Goal: Obtain resource: Obtain resource

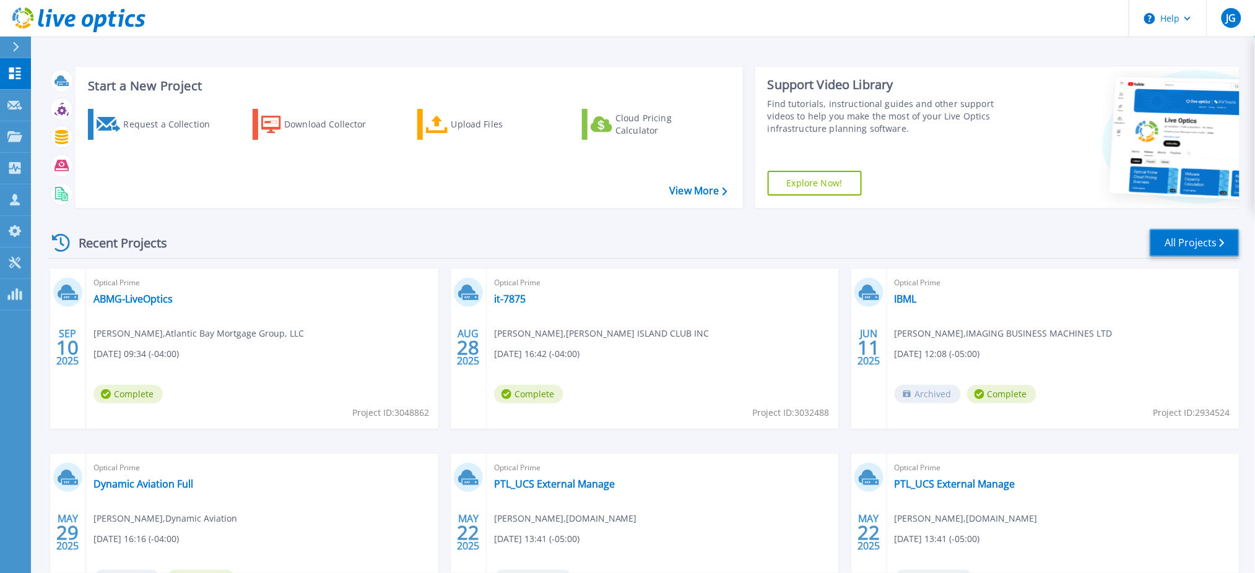
click at [1195, 232] on link "All Projects" at bounding box center [1195, 243] width 90 height 28
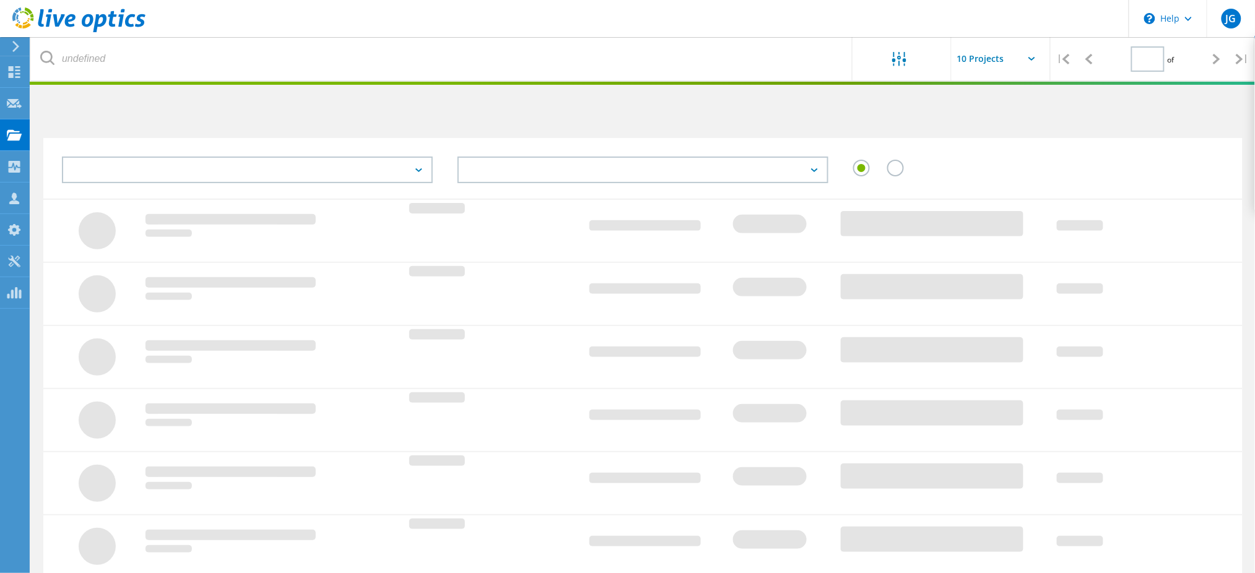
type input "2"
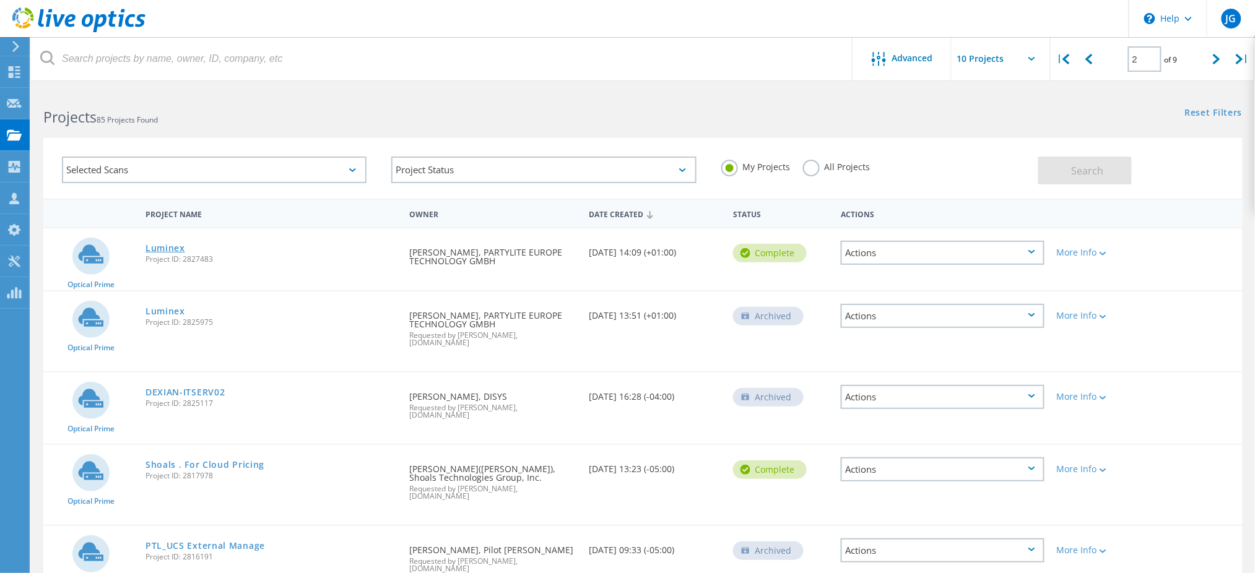
click at [165, 244] on link "Luminex" at bounding box center [166, 248] width 40 height 9
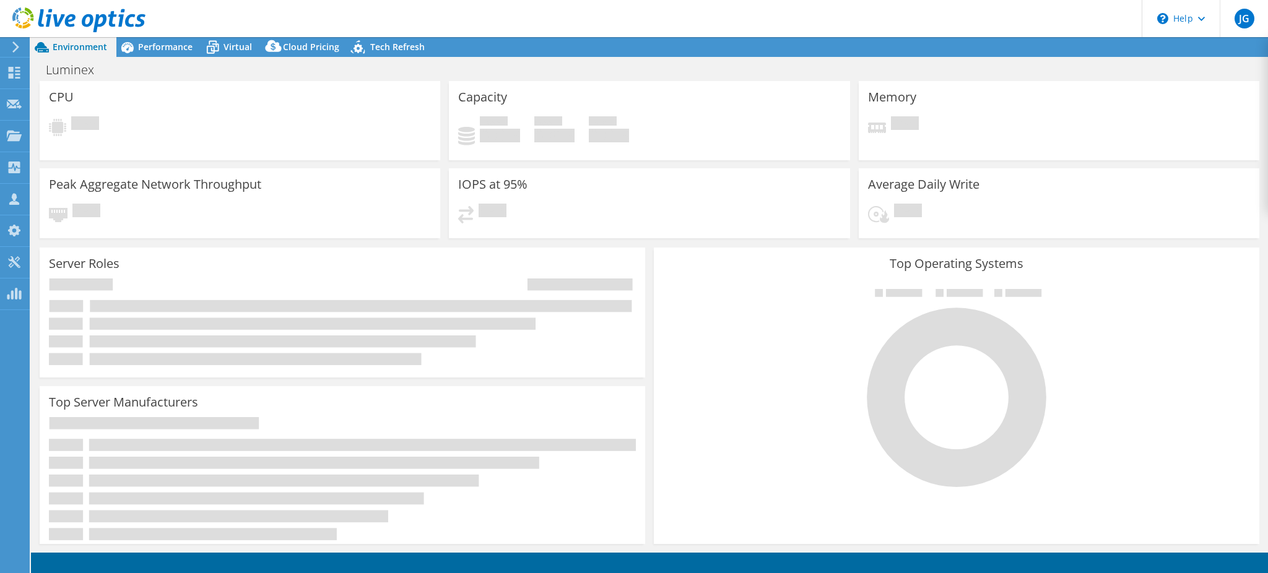
select select "USD"
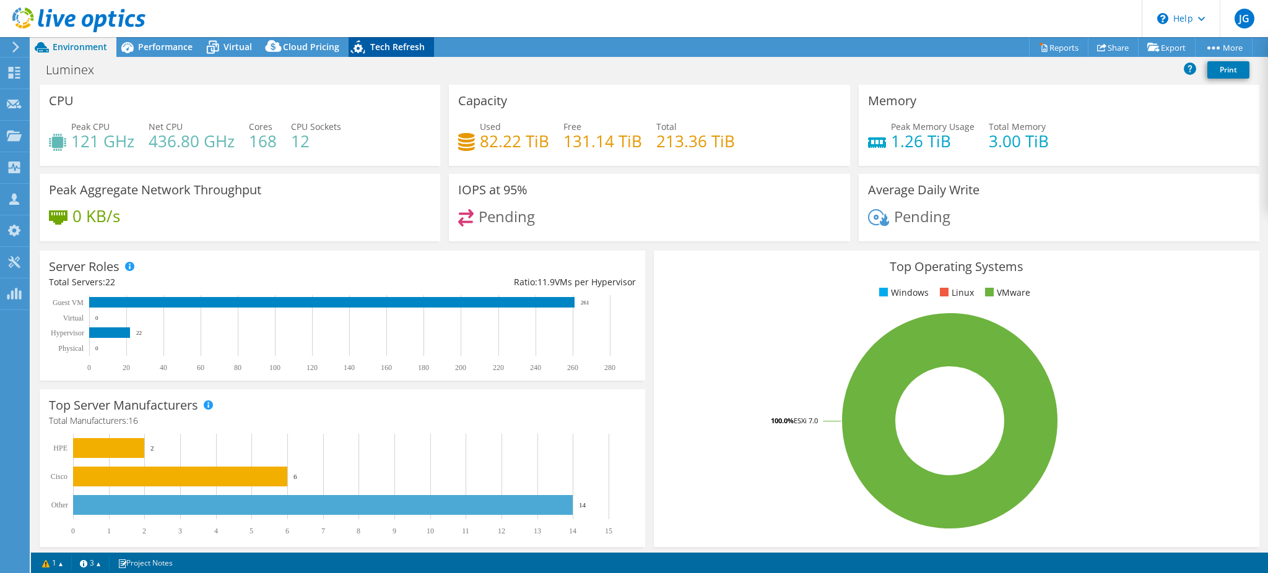
click at [378, 42] on span "Tech Refresh" at bounding box center [397, 47] width 54 height 12
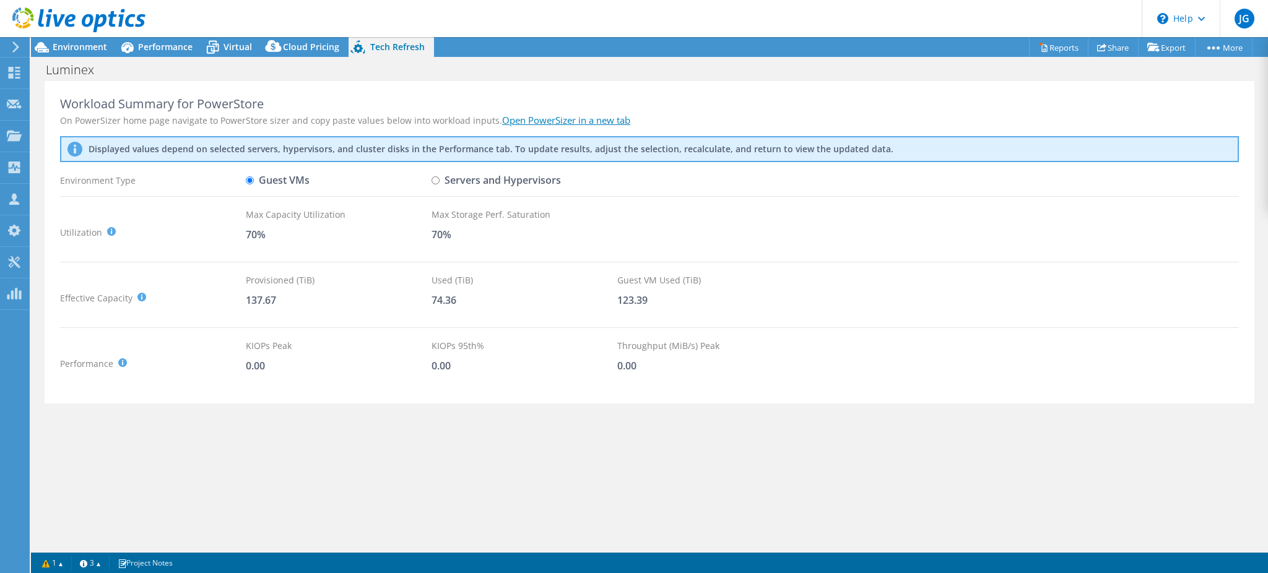
click at [433, 178] on input "Servers and Hypervisors" at bounding box center [436, 180] width 8 height 8
radio input "true"
click at [280, 181] on label "Guest VMs" at bounding box center [278, 181] width 64 height 22
click at [254, 181] on input "Guest VMs" at bounding box center [250, 180] width 8 height 8
radio input "true"
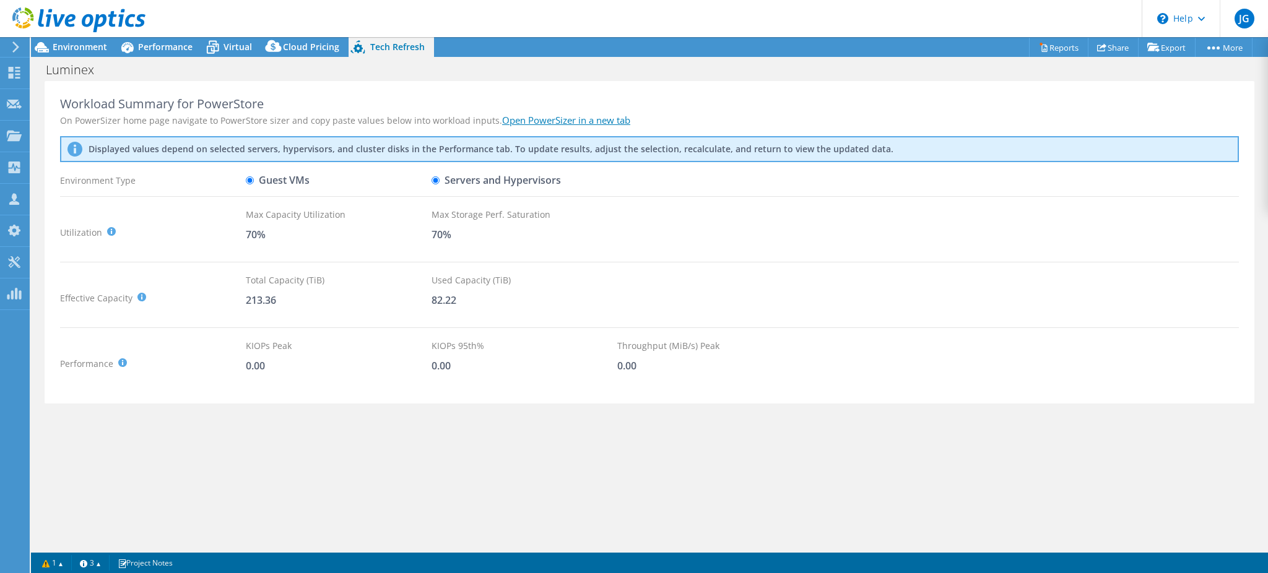
radio input "false"
click at [297, 50] on span "Cloud Pricing" at bounding box center [311, 47] width 56 height 12
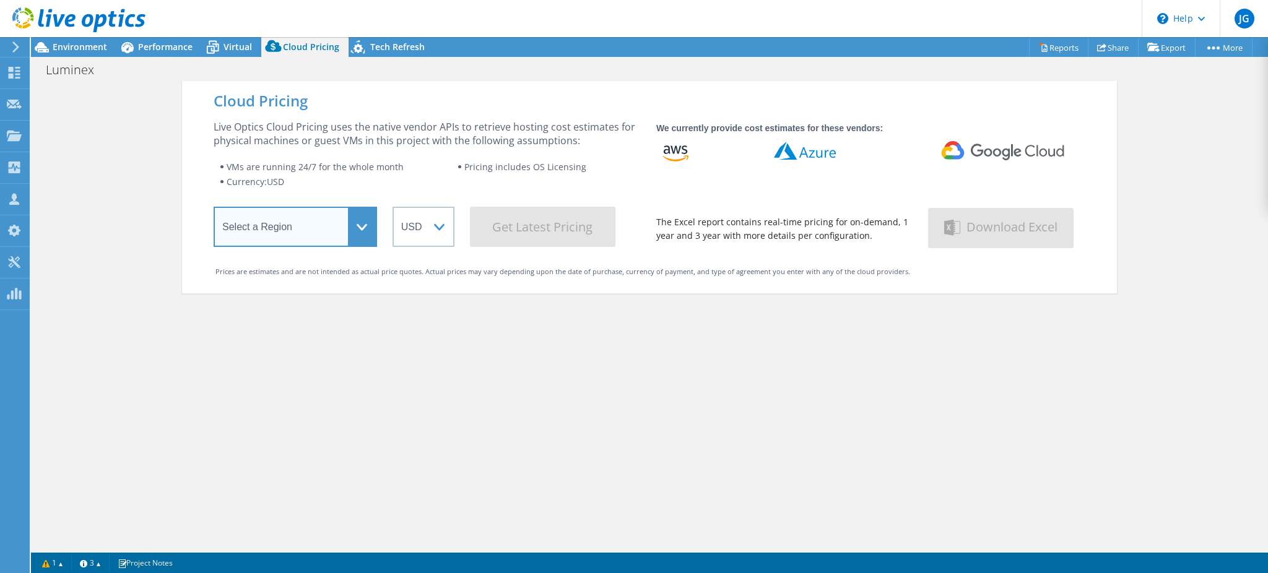
click at [298, 231] on select "Select a Region Asia Pacific (Hong Kong) Asia Pacific (Mumbai) Asia Pacific (Se…" at bounding box center [295, 227] width 163 height 40
select select "USWest"
click at [214, 209] on select "Select a Region Asia Pacific (Hong Kong) Asia Pacific (Mumbai) Asia Pacific (Se…" at bounding box center [295, 227] width 163 height 40
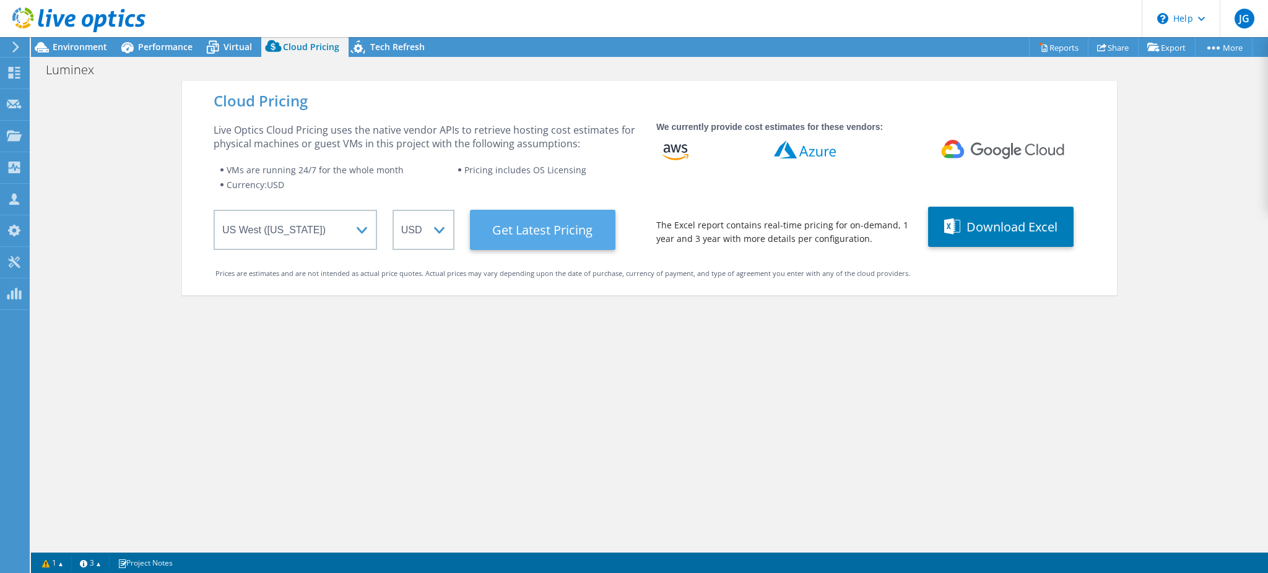
click at [552, 228] on Latest "Get Latest Pricing" at bounding box center [543, 230] width 146 height 40
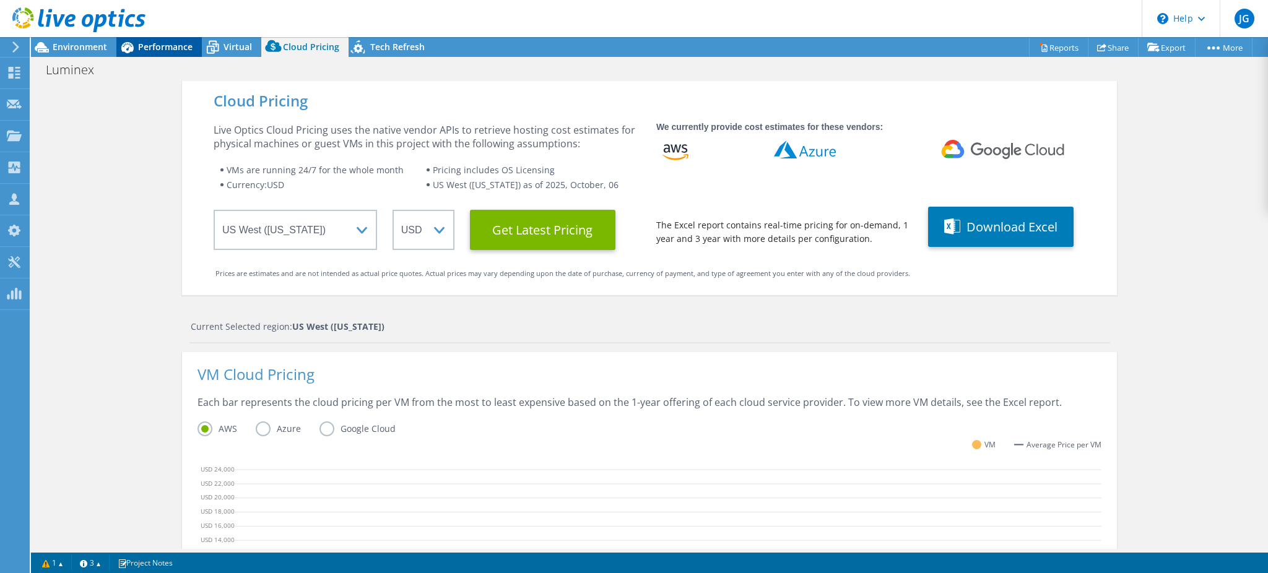
click at [156, 45] on span "Performance" at bounding box center [165, 47] width 54 height 12
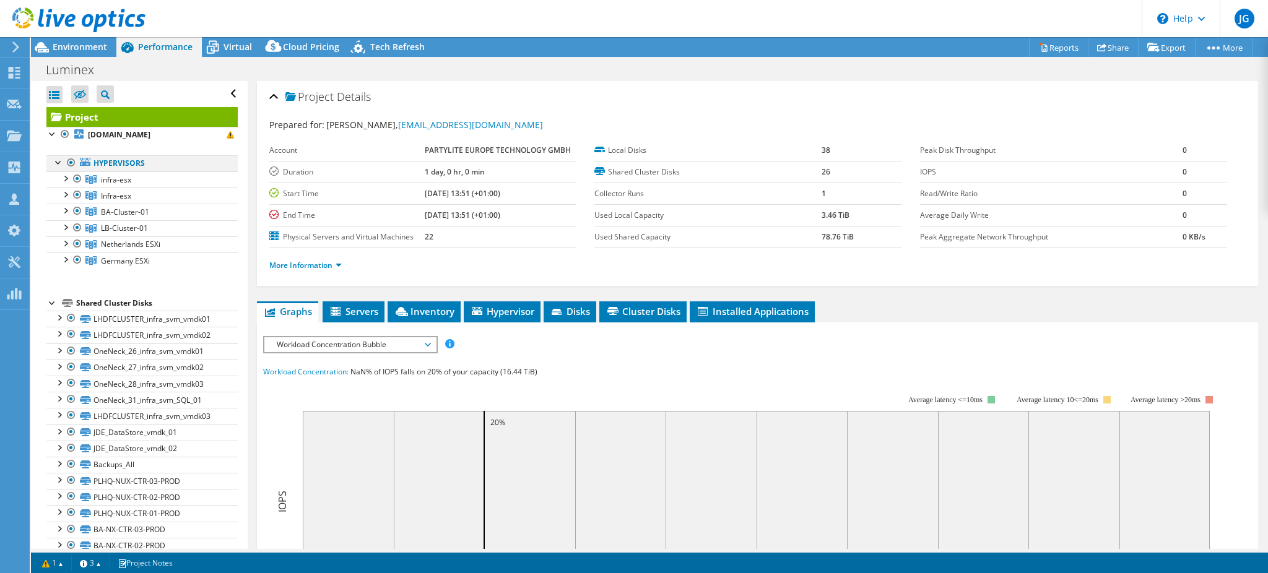
click at [68, 170] on div at bounding box center [71, 162] width 12 height 15
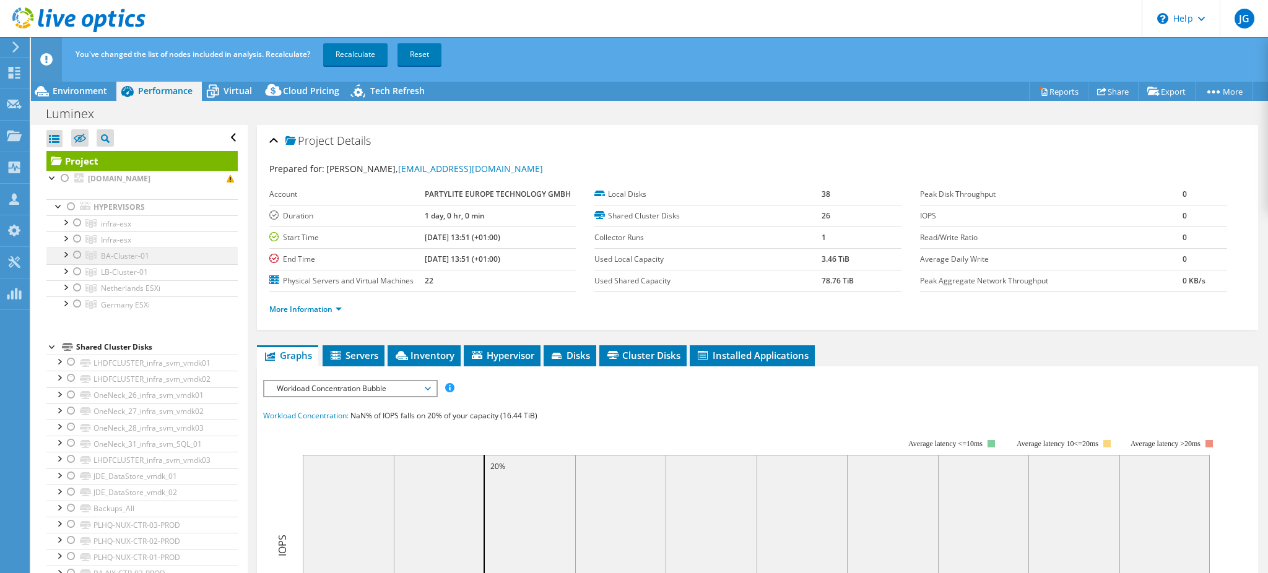
click at [77, 263] on div at bounding box center [77, 255] width 12 height 15
click at [63, 260] on div at bounding box center [65, 254] width 12 height 12
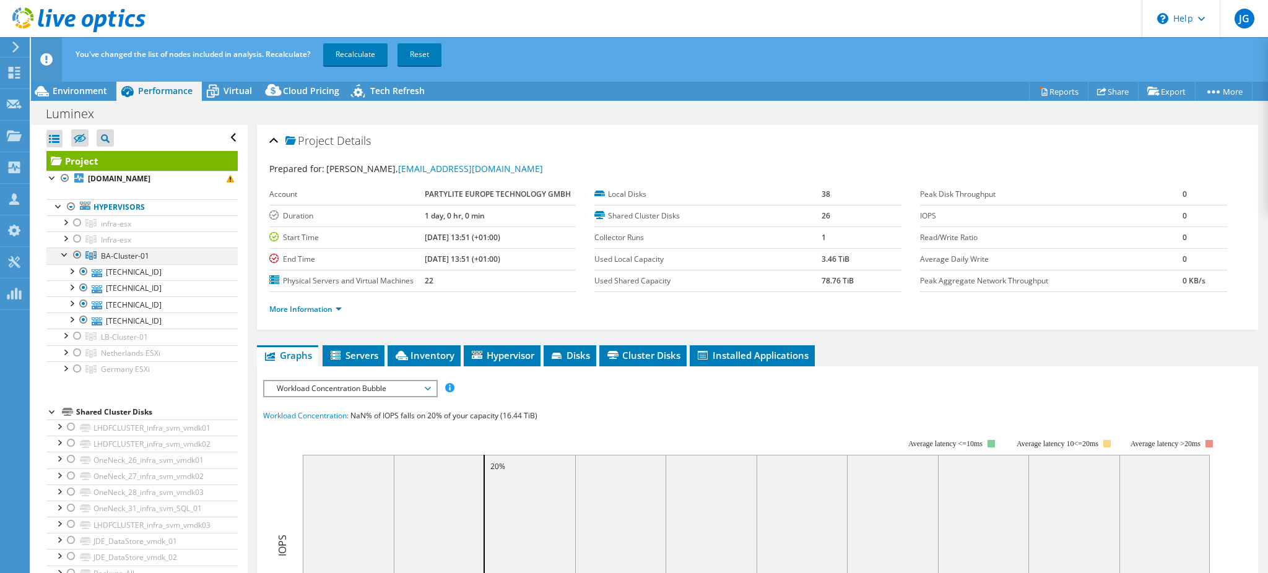
click at [63, 260] on div at bounding box center [65, 254] width 12 height 12
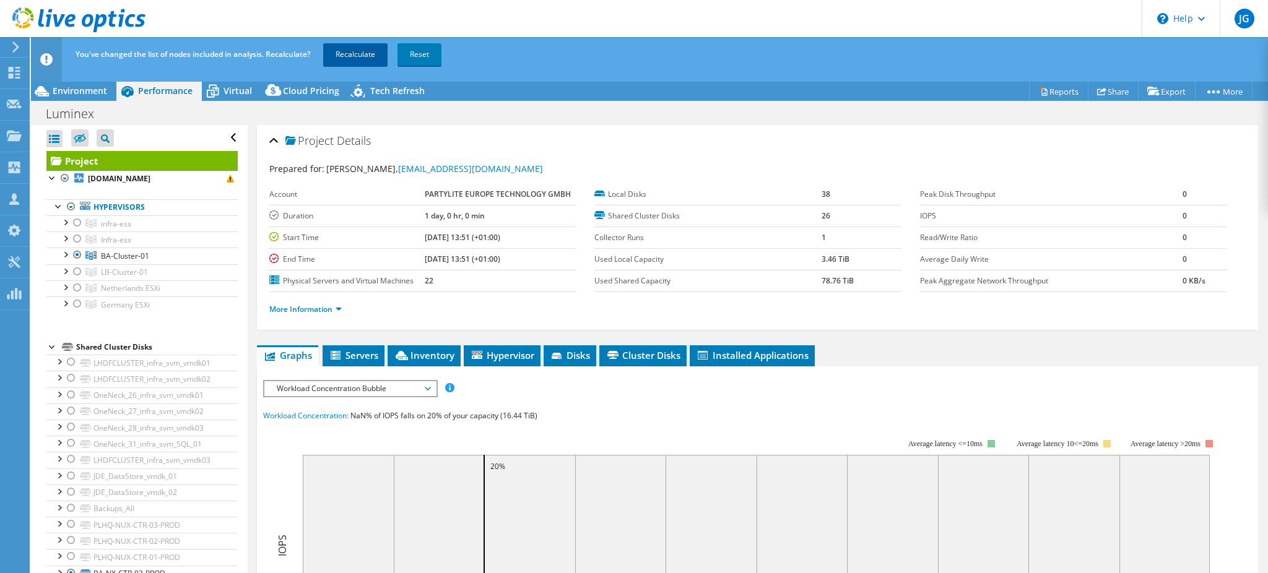
click at [349, 49] on link "Recalculate" at bounding box center [355, 54] width 64 height 22
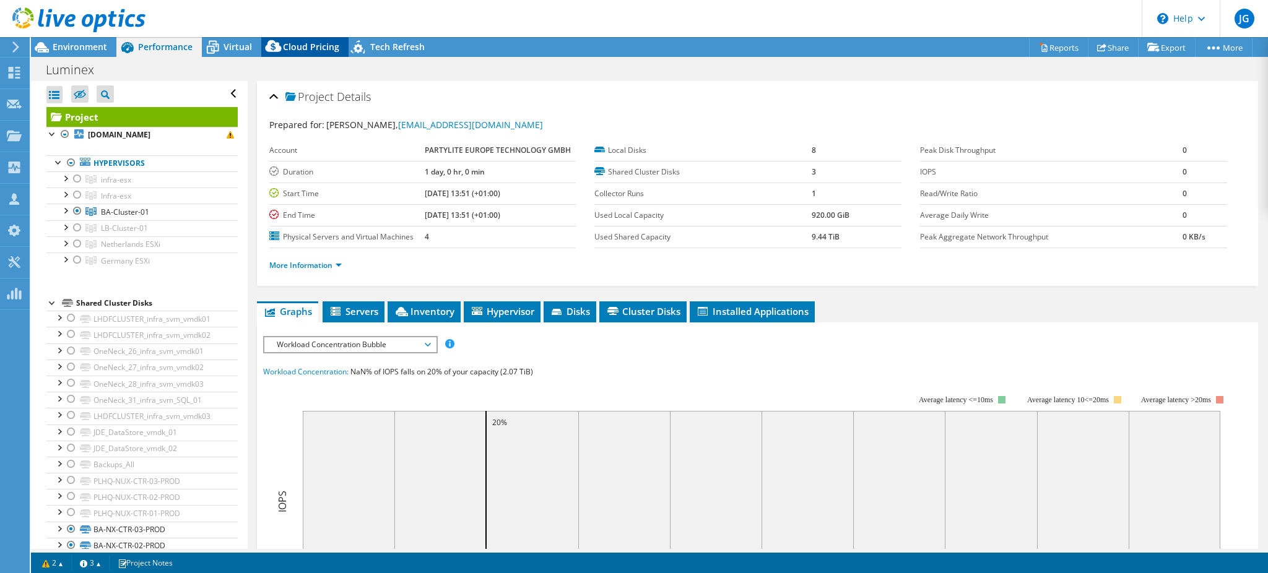
click at [311, 46] on span "Cloud Pricing" at bounding box center [311, 47] width 56 height 12
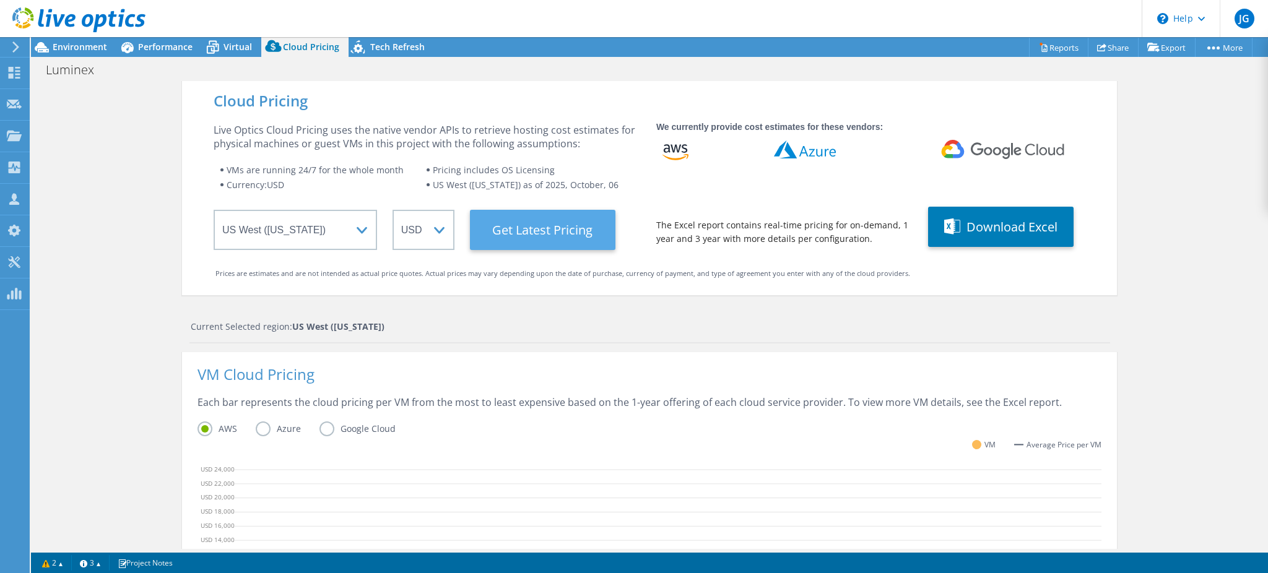
click at [554, 229] on Latest "Get Latest Pricing" at bounding box center [543, 230] width 146 height 40
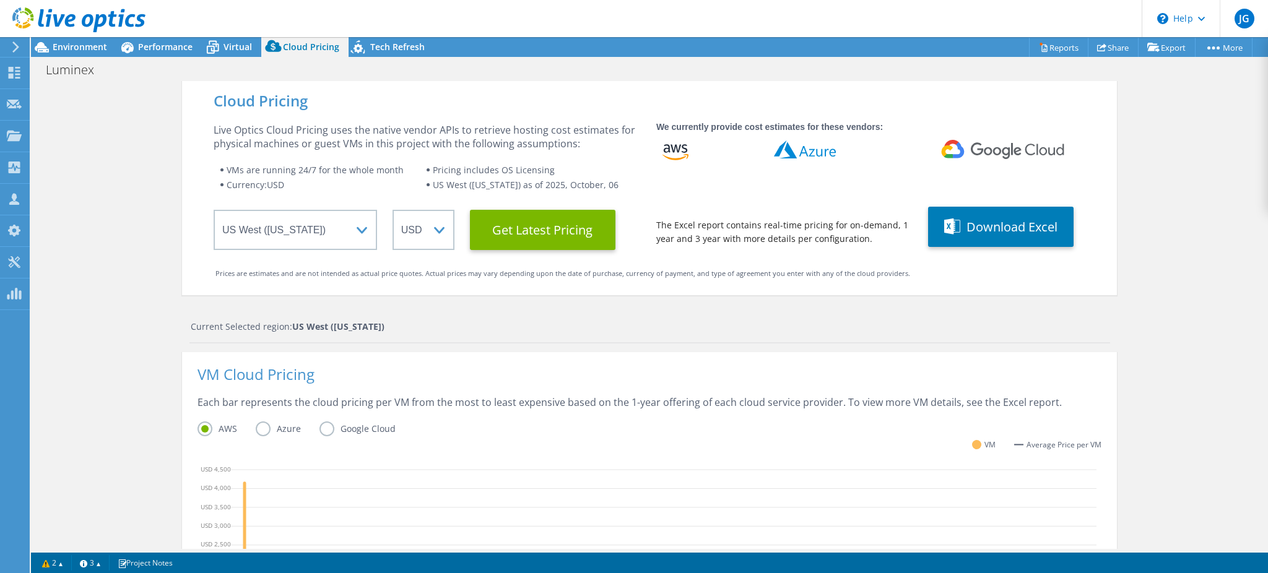
scroll to position [328, 0]
click at [1178, 245] on div "Cloud Pricing Live Optics Cloud Pricing uses the native vendor APIs to retrieve…" at bounding box center [649, 494] width 1237 height 827
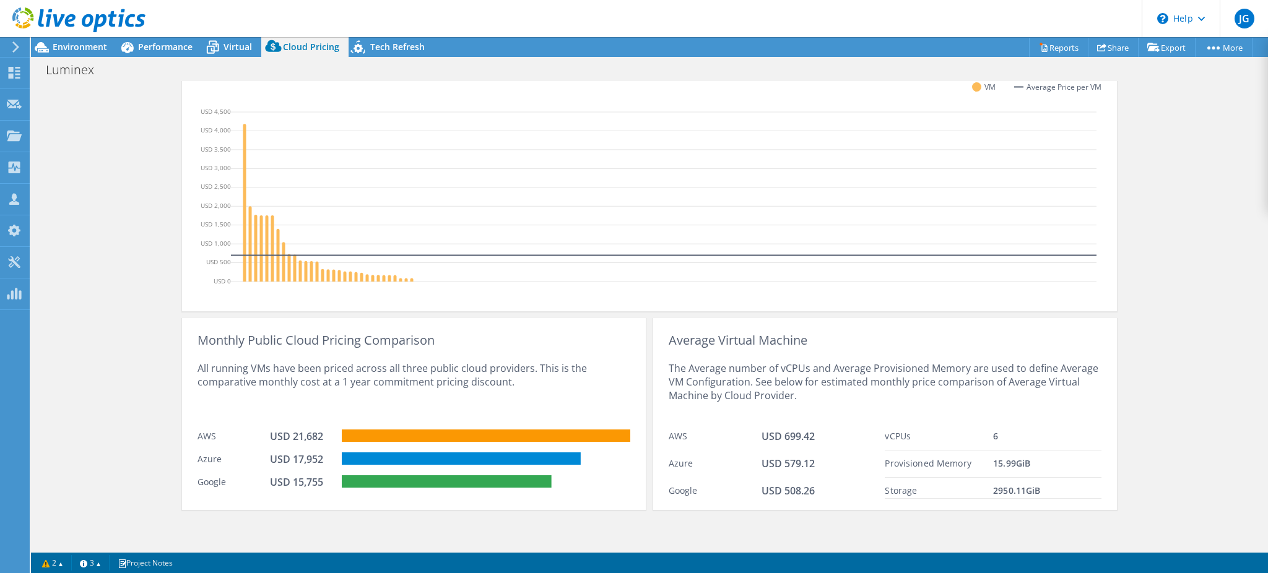
scroll to position [0, 0]
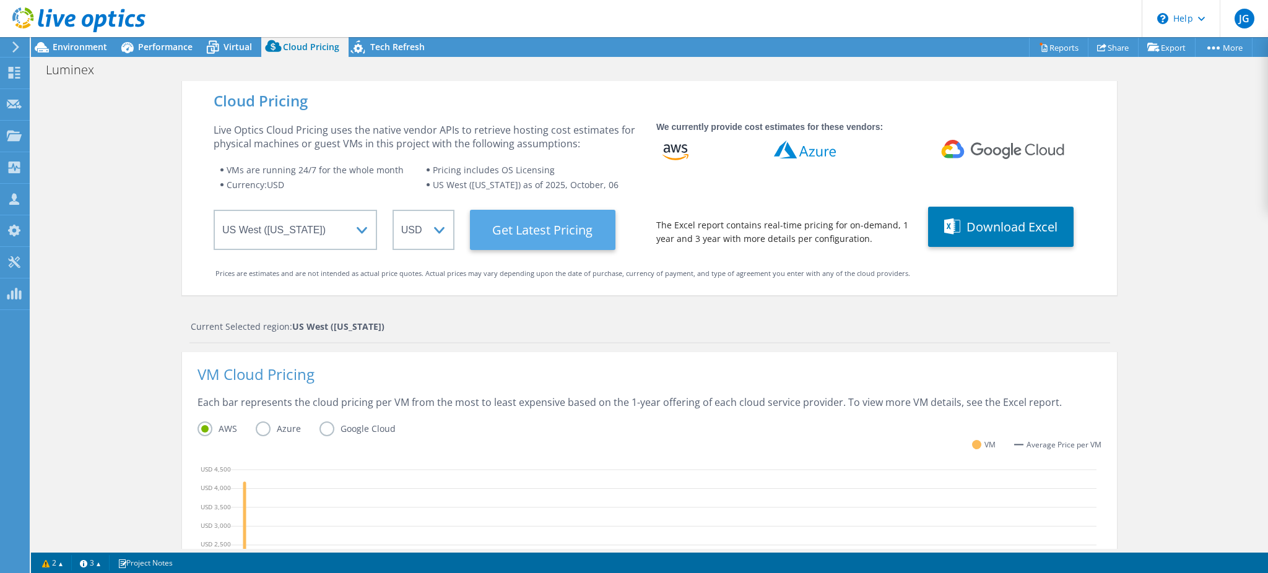
click at [525, 227] on Latest "Get Latest Pricing" at bounding box center [543, 230] width 146 height 40
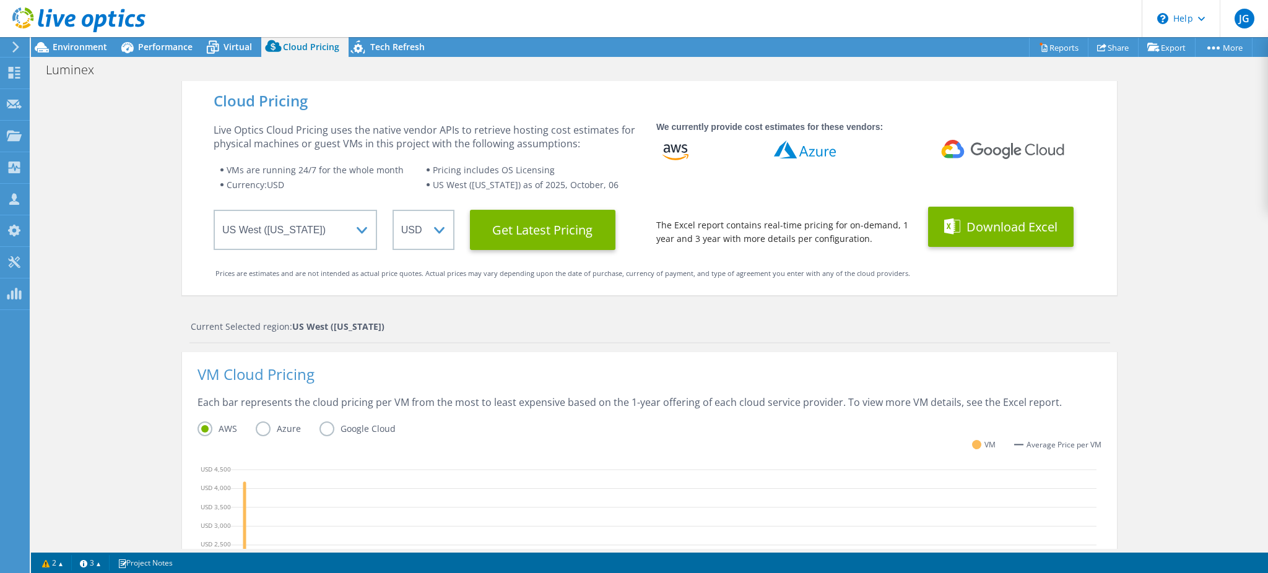
click at [1011, 226] on button "Download Excel" at bounding box center [1001, 227] width 146 height 40
click at [1176, 140] on div "Cloud Pricing Live Optics Cloud Pricing uses the native vendor APIs to retrieve…" at bounding box center [649, 494] width 1237 height 827
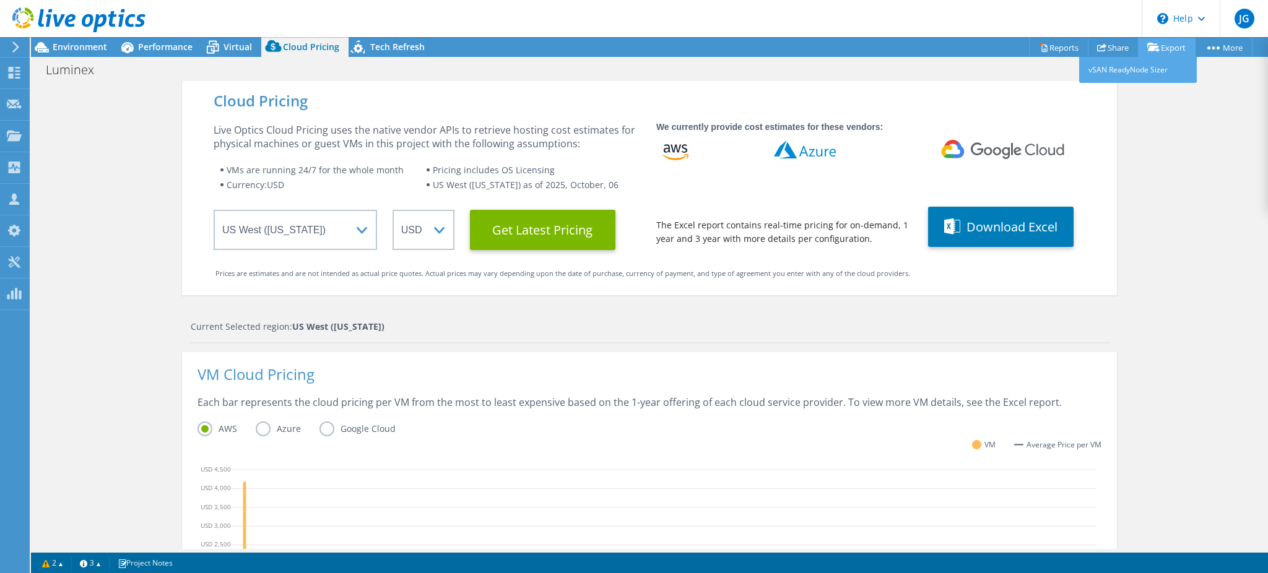
click at [1175, 51] on link "Export" at bounding box center [1167, 47] width 58 height 19
click at [1134, 69] on link "vSAN ReadyNode Sizer" at bounding box center [1138, 70] width 118 height 26
click at [1062, 48] on link "Reports" at bounding box center [1058, 47] width 59 height 19
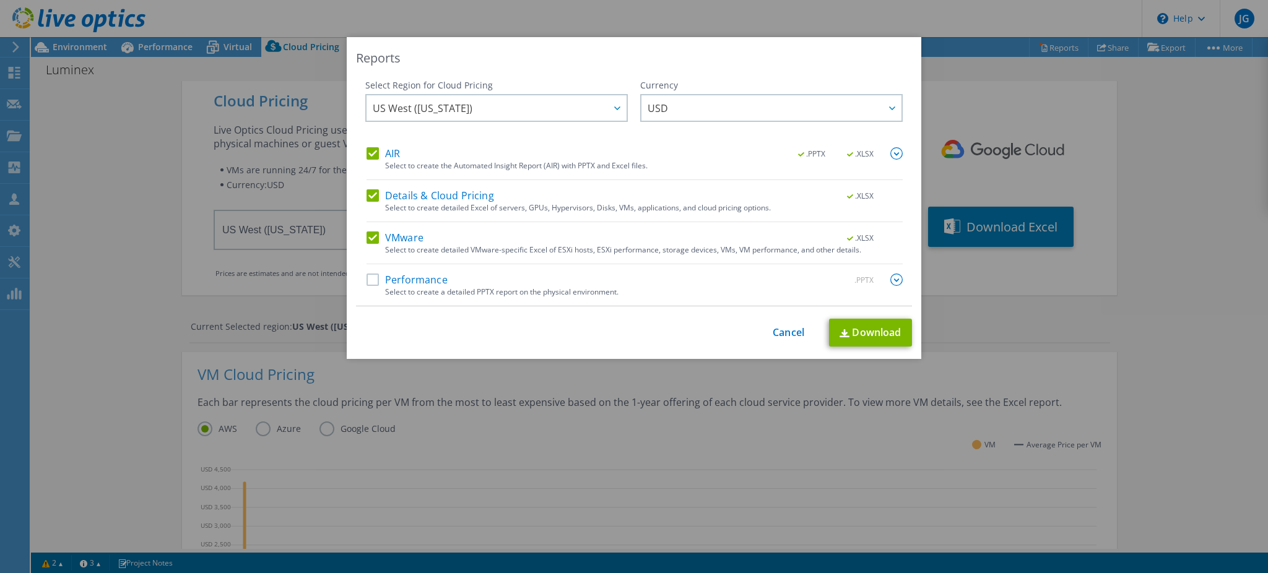
click at [369, 237] on label "VMware" at bounding box center [395, 238] width 57 height 12
click at [0, 0] on input "VMware" at bounding box center [0, 0] width 0 height 0
click at [367, 153] on label "AIR" at bounding box center [383, 153] width 33 height 12
click at [0, 0] on input "AIR" at bounding box center [0, 0] width 0 height 0
click at [533, 108] on span "US West (California)" at bounding box center [500, 107] width 254 height 25
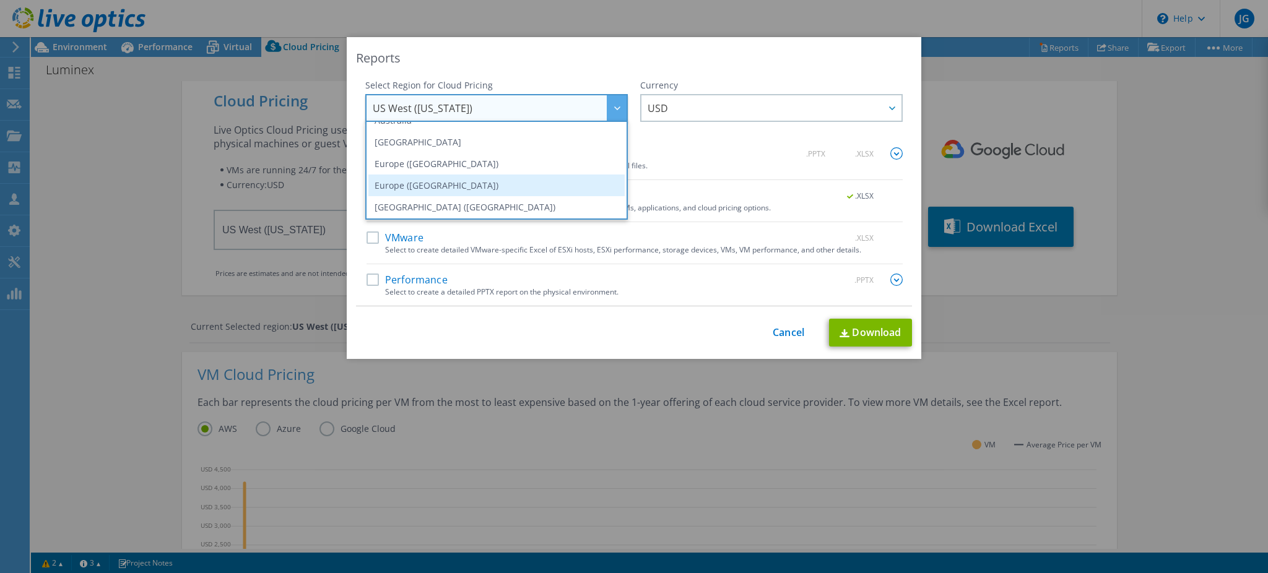
scroll to position [167, 0]
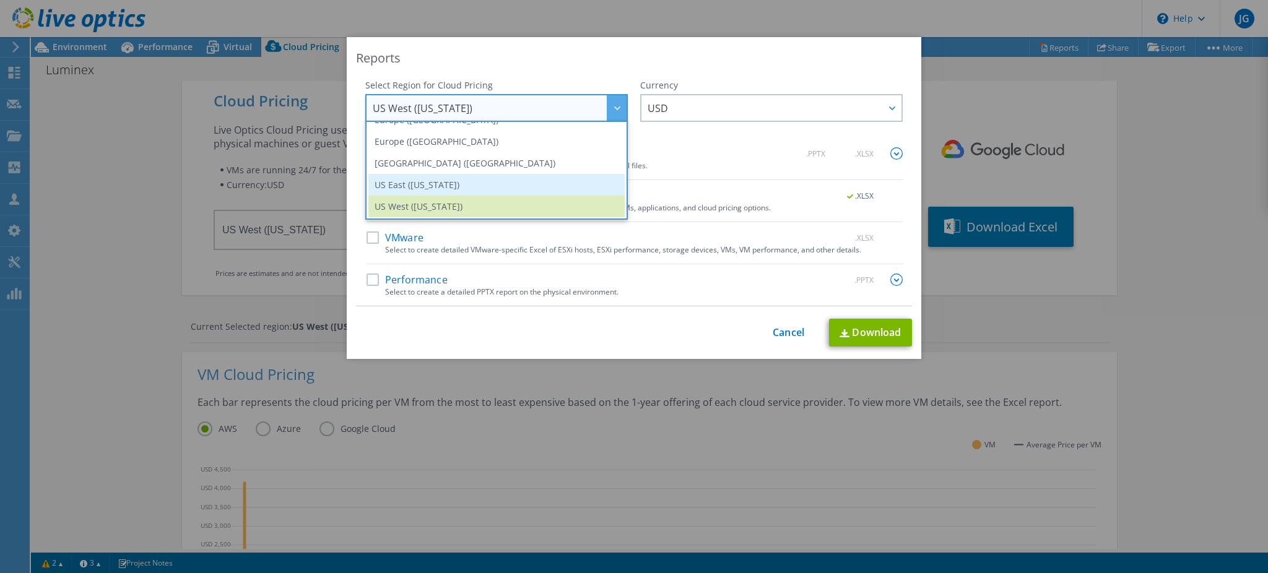
click at [429, 187] on li "US East (Virginia)" at bounding box center [496, 185] width 256 height 22
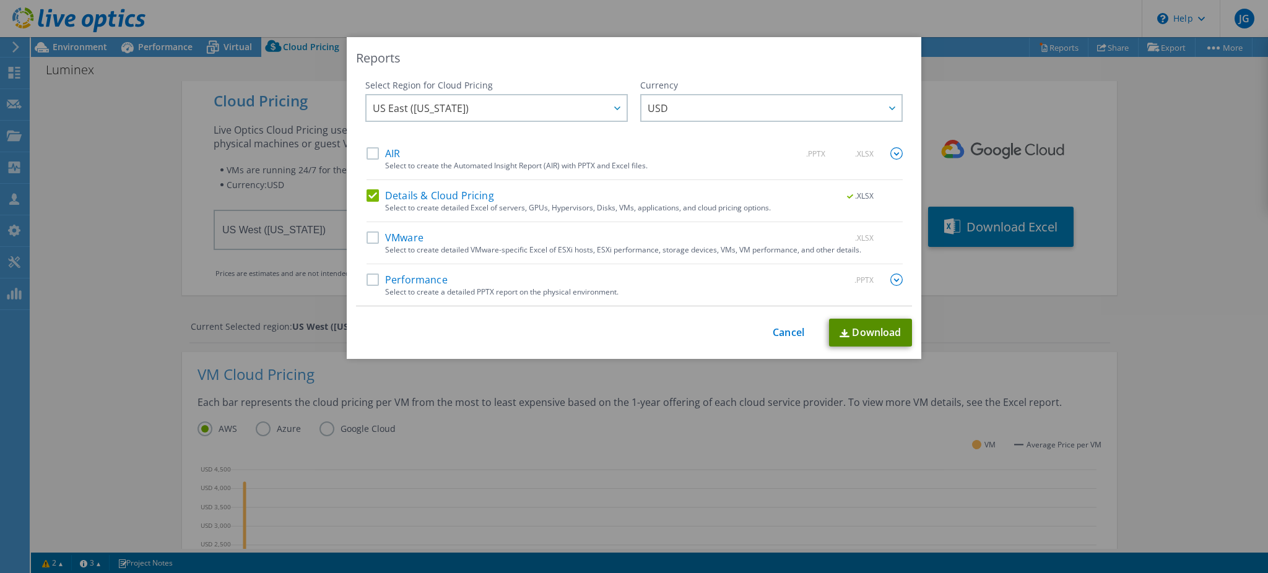
click at [859, 330] on link "Download" at bounding box center [870, 333] width 83 height 28
click at [772, 340] on div "This process may take a while, please wait... Cancel Download" at bounding box center [634, 333] width 556 height 28
click at [781, 335] on link "Cancel" at bounding box center [789, 333] width 32 height 12
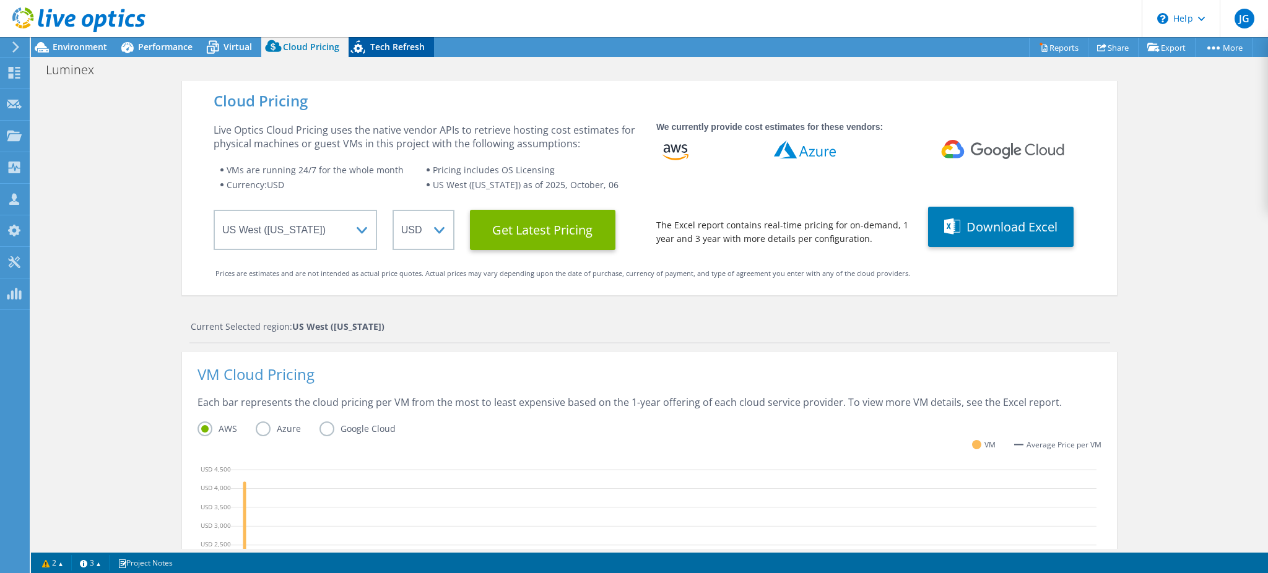
click at [381, 46] on span "Tech Refresh" at bounding box center [397, 47] width 54 height 12
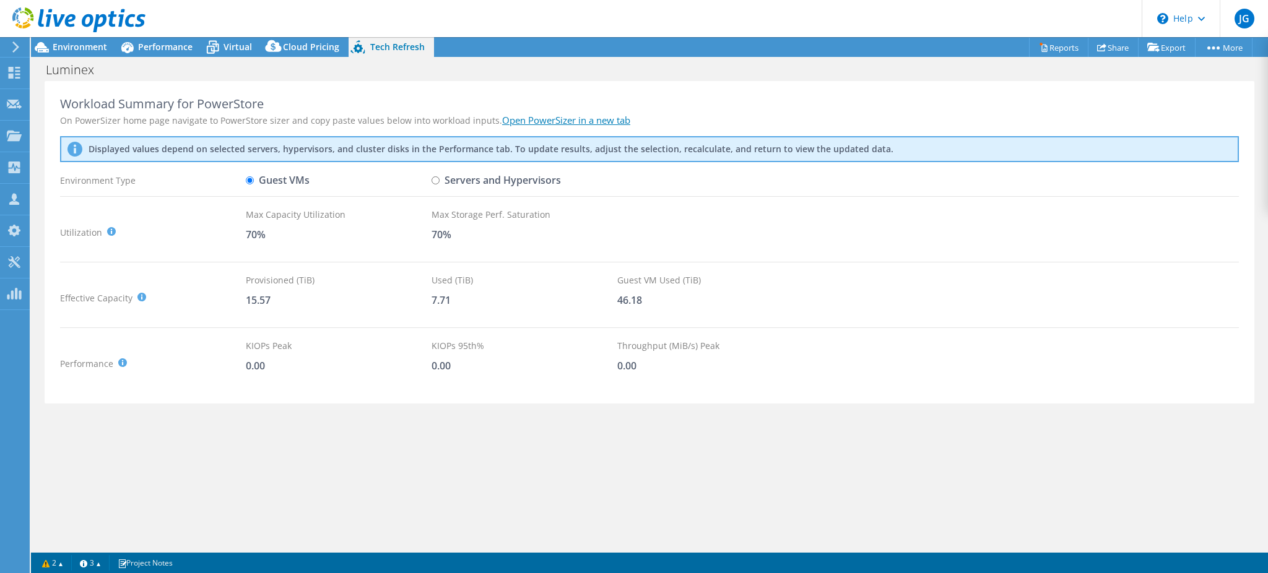
click at [572, 119] on link "Open PowerSizer in a new tab" at bounding box center [566, 120] width 128 height 12
